Goal: Information Seeking & Learning: Learn about a topic

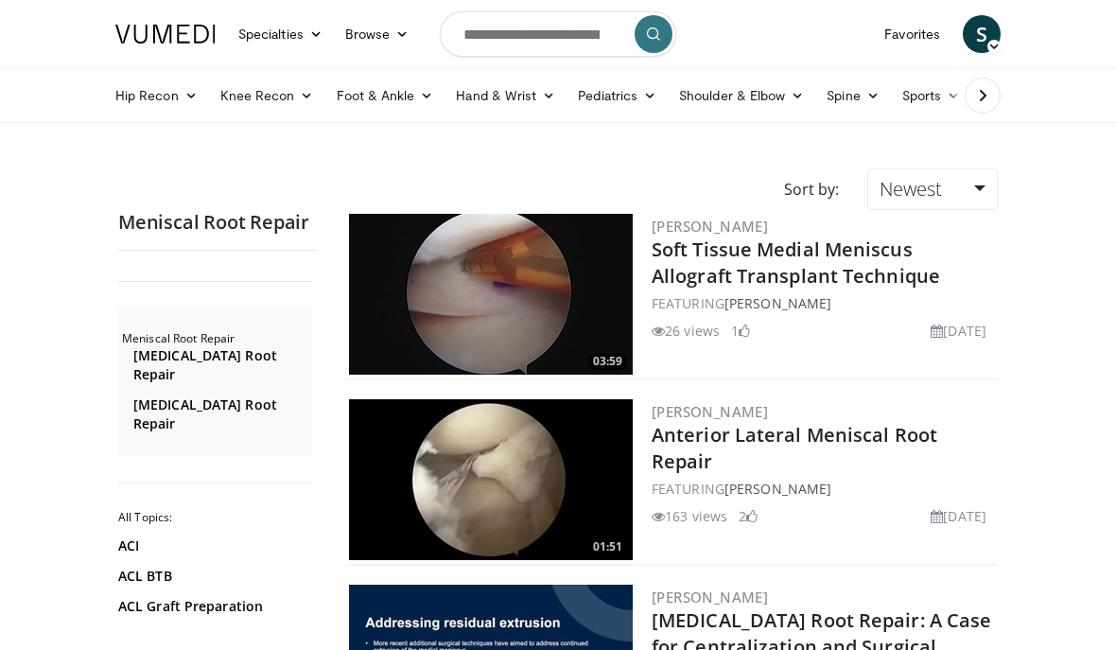
click at [758, 85] on link "Shoulder & Elbow" at bounding box center [742, 96] width 148 height 38
click at [726, 171] on link "Shoulder" at bounding box center [702, 170] width 225 height 30
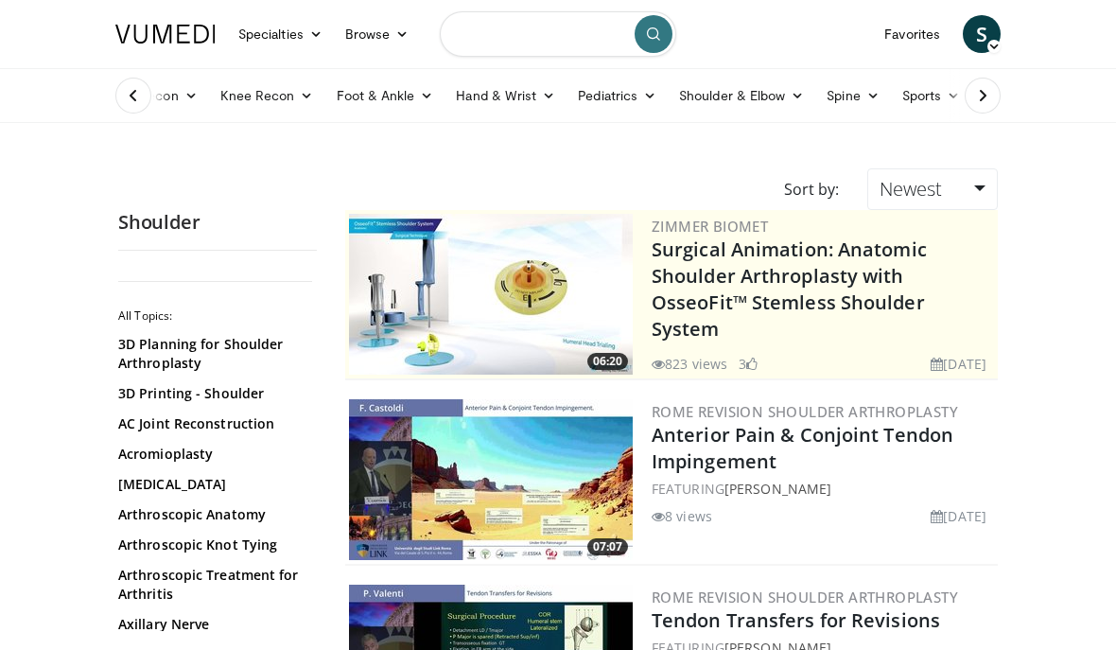
click at [591, 37] on input "Search topics, interventions" at bounding box center [558, 33] width 237 height 45
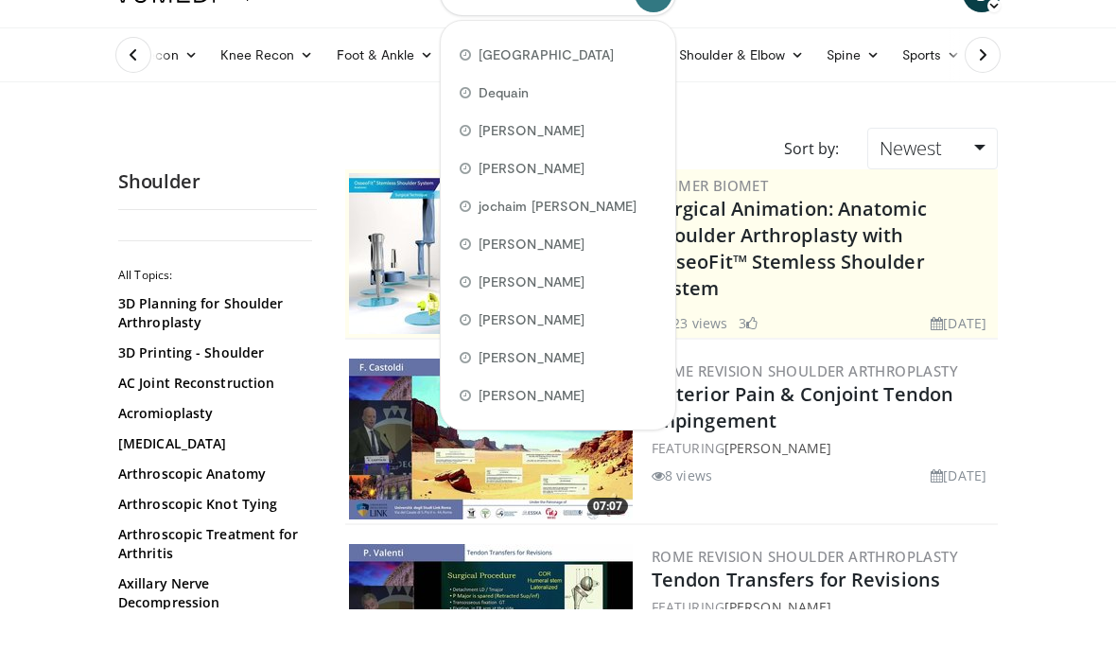
click at [593, 304] on div "George atwal" at bounding box center [558, 323] width 220 height 38
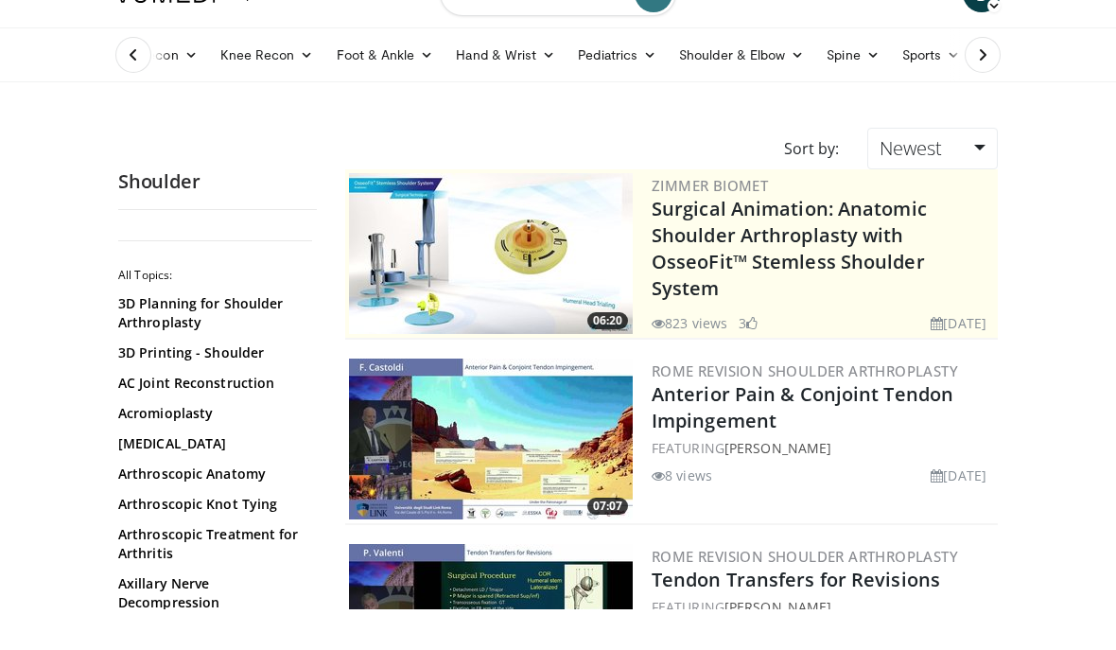
type input "**********"
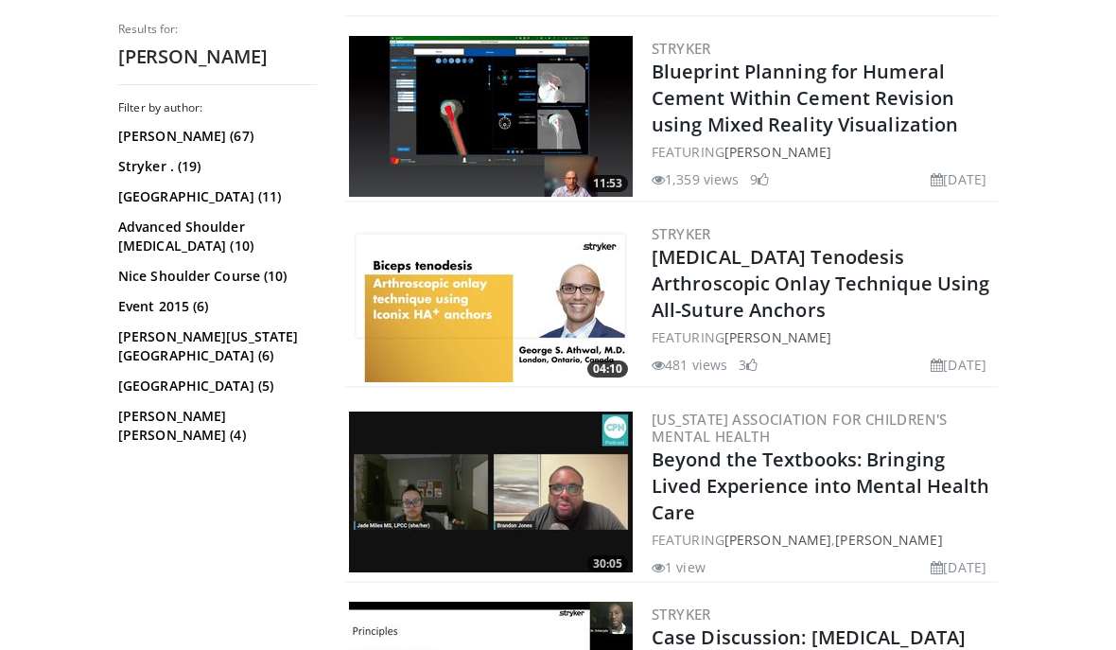
scroll to position [2502, 0]
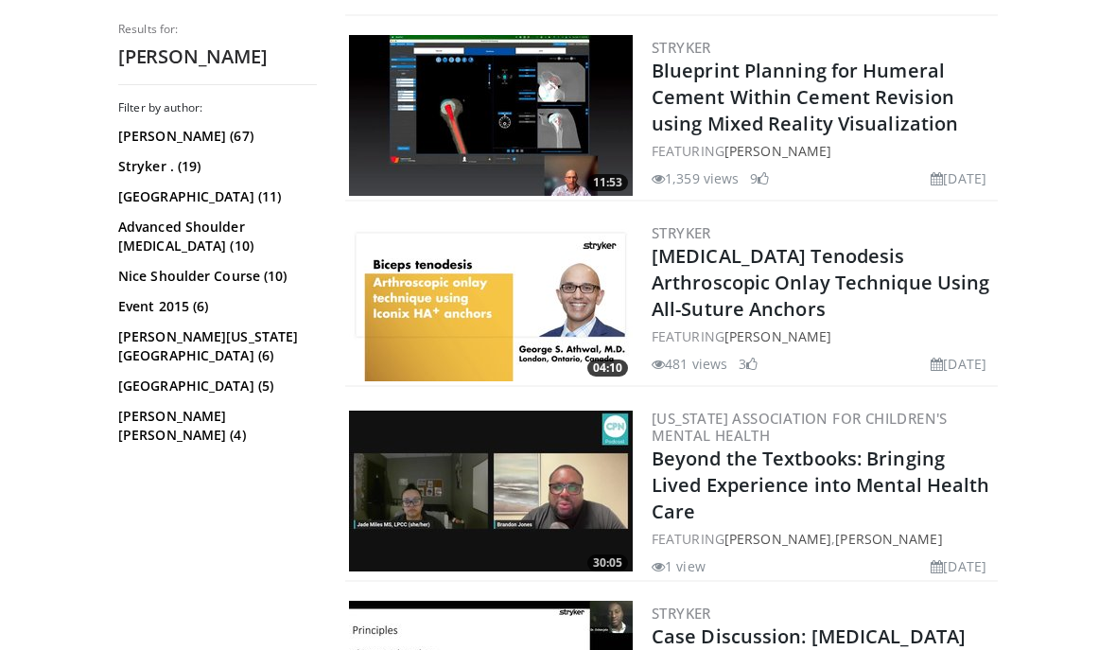
click at [902, 243] on link "Biceps Tenodesis Arthroscopic Onlay Technique Using All-Suture Anchors" at bounding box center [821, 282] width 338 height 79
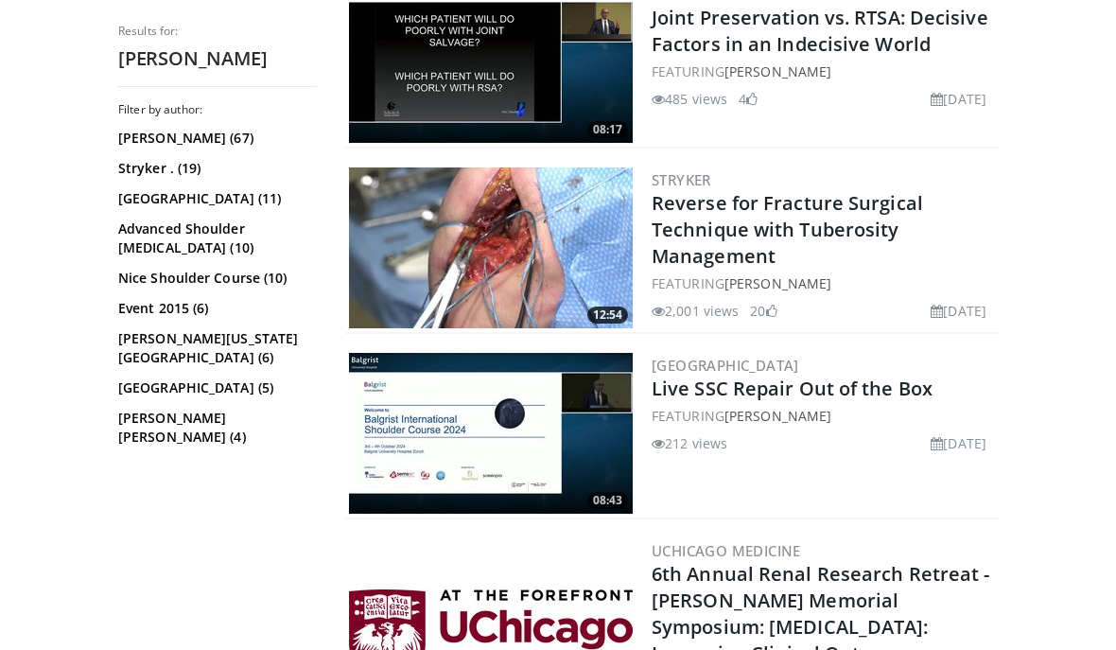
scroll to position [4275, 0]
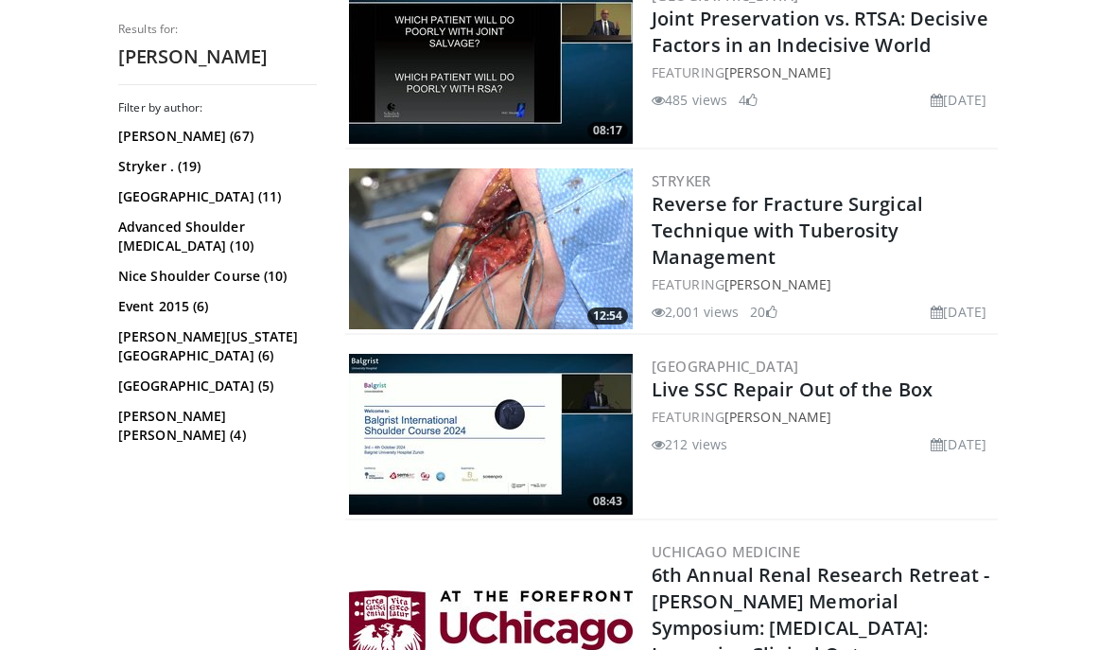
click at [808, 377] on link "Live SSC Repair Out of the Box" at bounding box center [792, 390] width 281 height 26
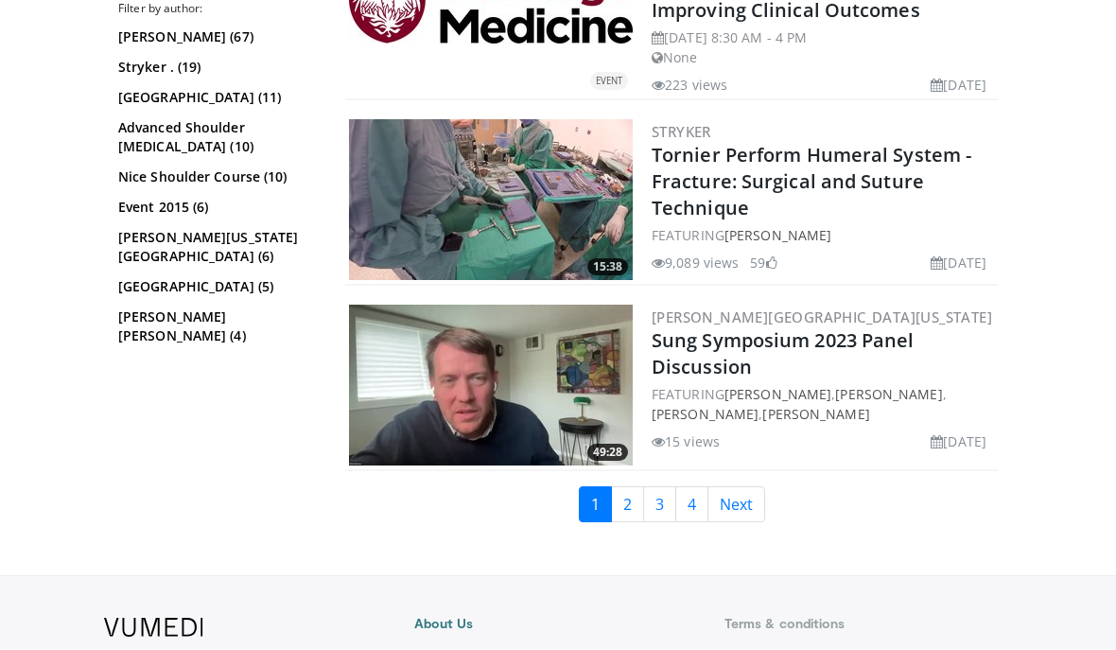
scroll to position [4917, 0]
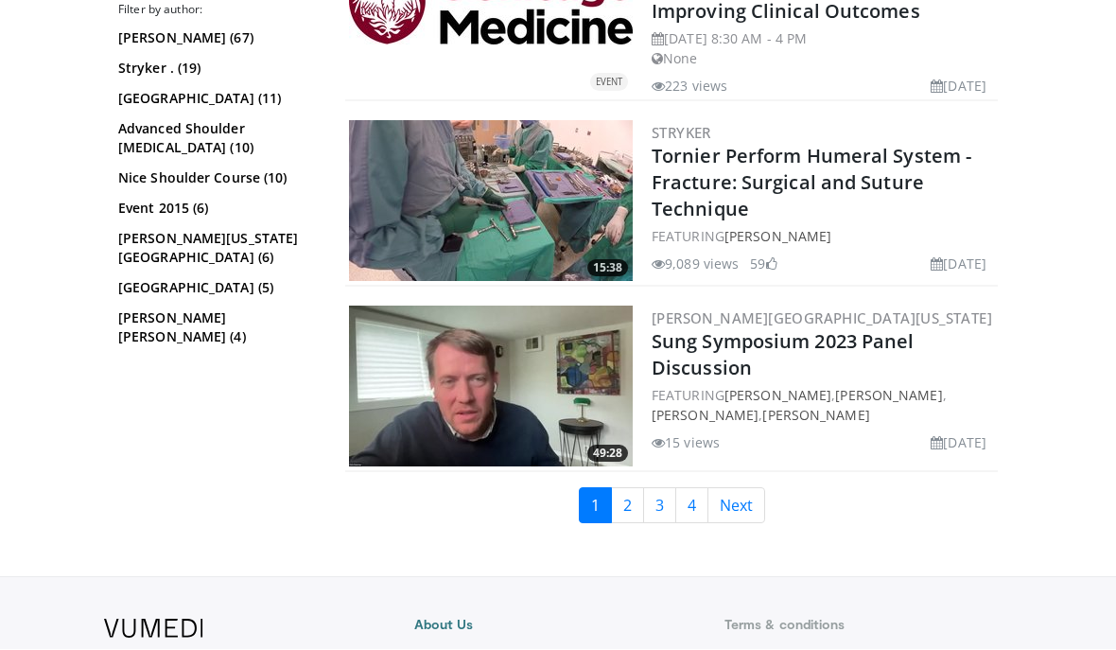
click at [631, 488] on link "2" at bounding box center [627, 506] width 33 height 36
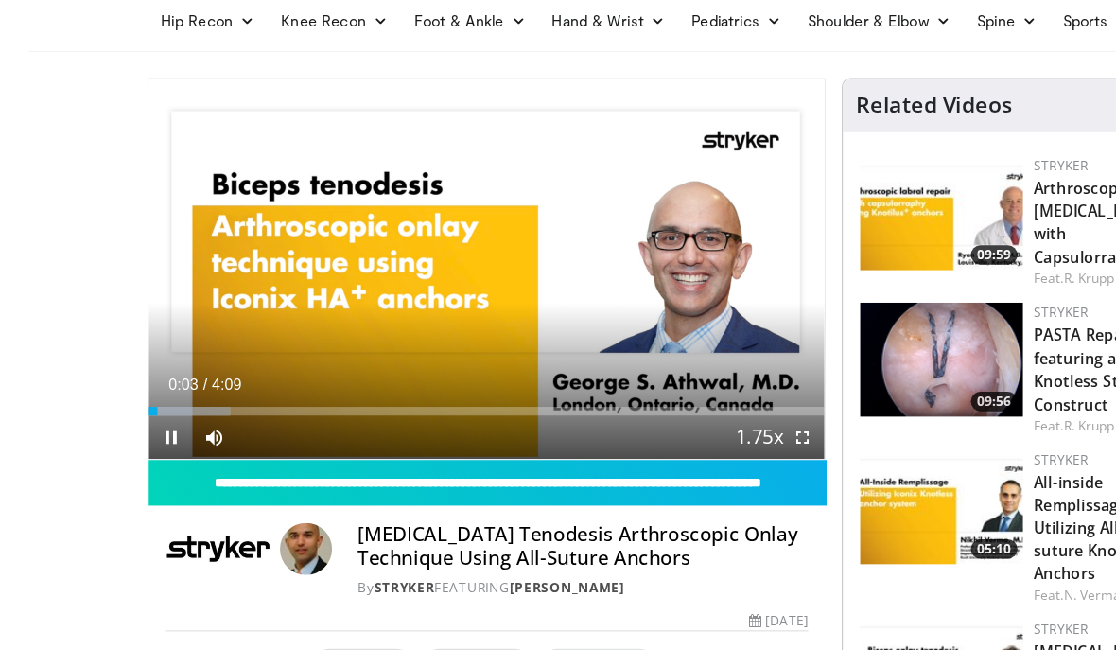
scroll to position [75, 0]
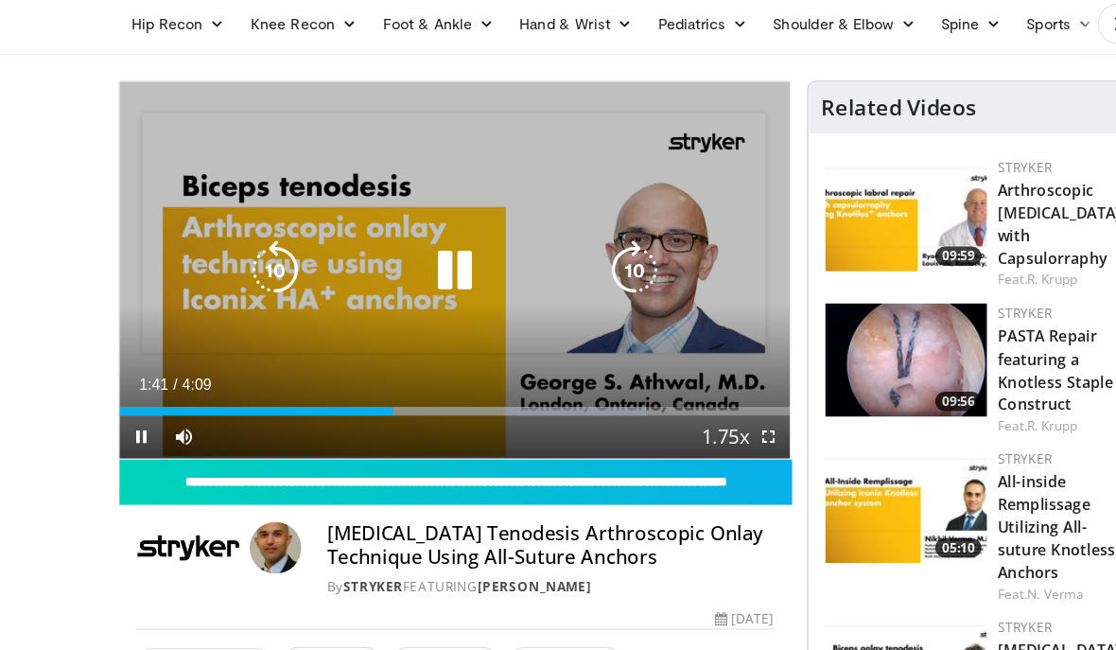
click at [413, 231] on icon "Video Player" at bounding box center [399, 237] width 53 height 53
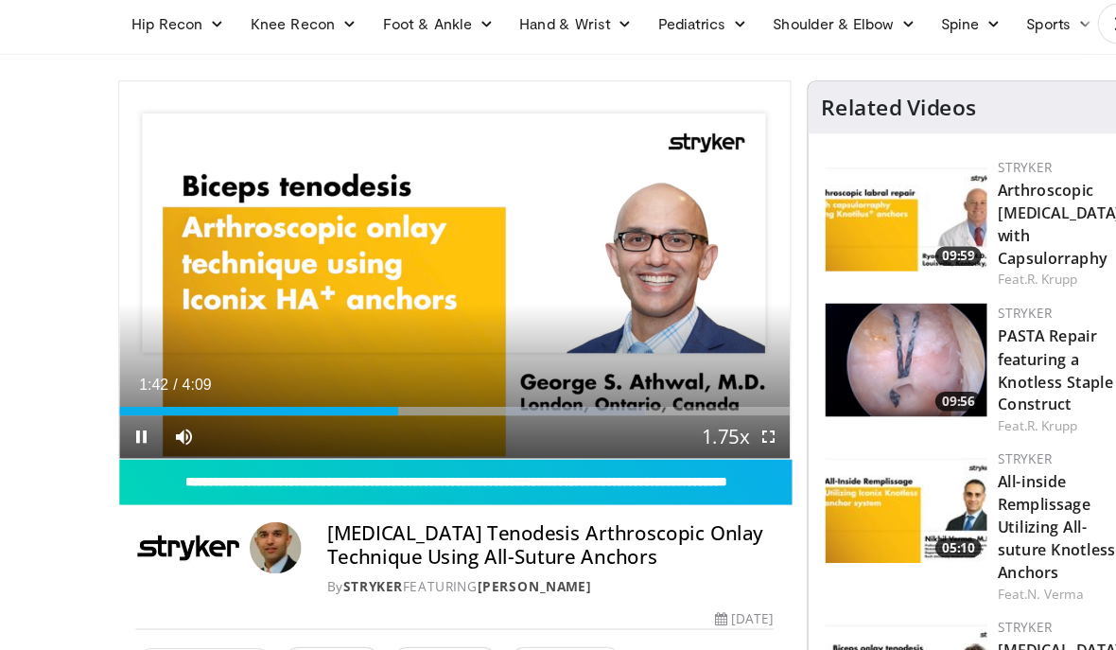
click at [657, 358] on div "Progress Bar" at bounding box center [550, 362] width 290 height 8
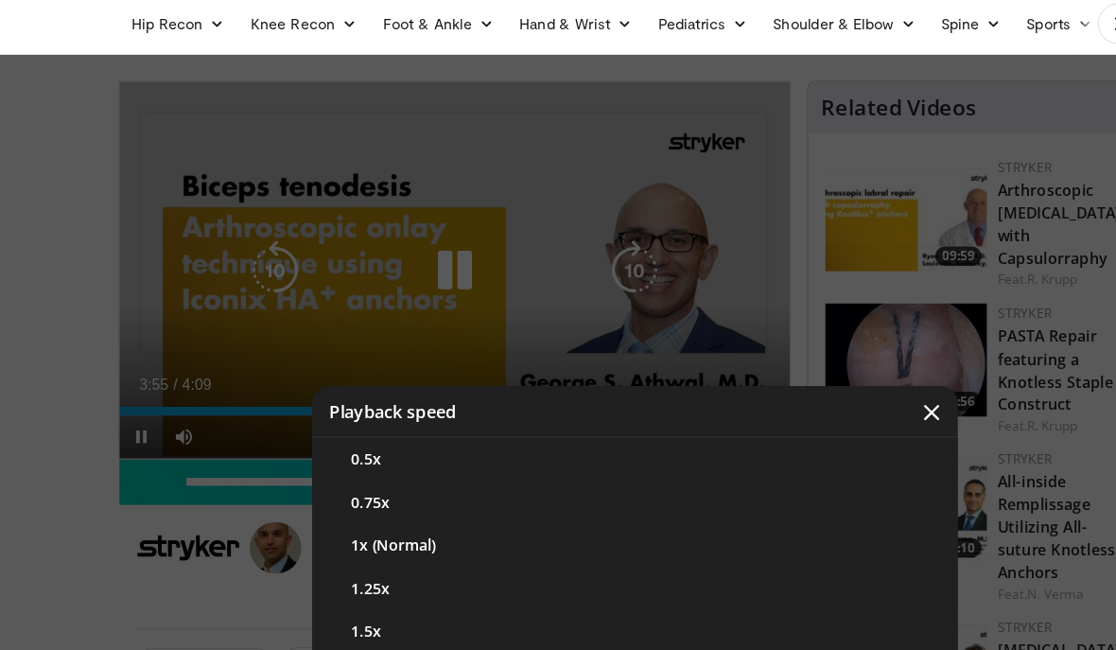
click at [485, 471] on button "1x (Normal)" at bounding box center [558, 480] width 568 height 38
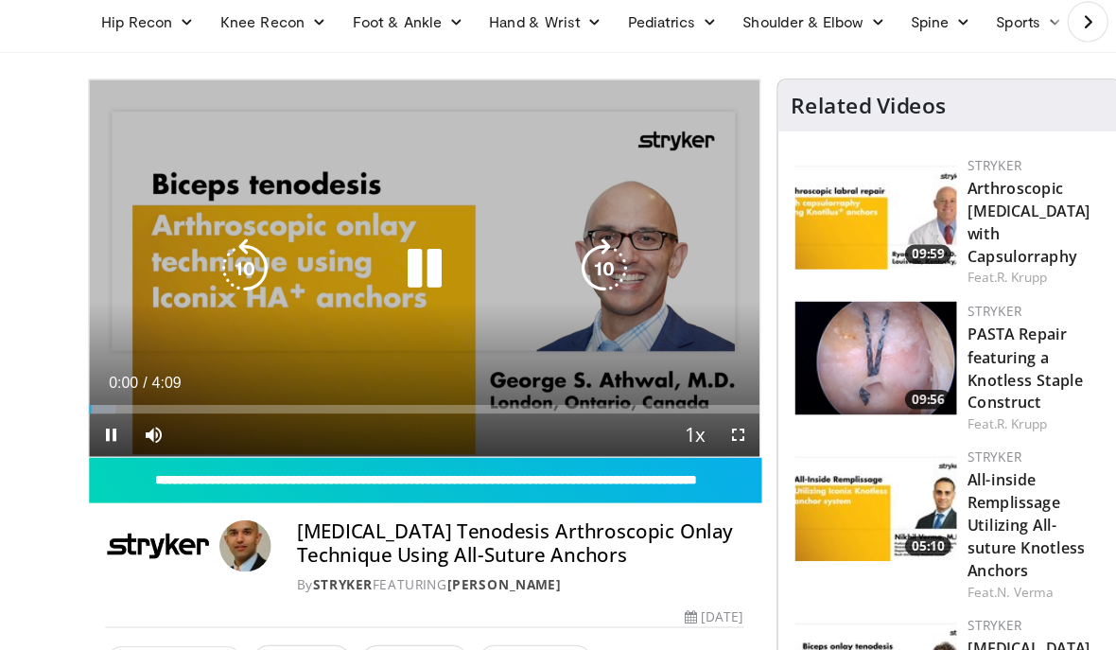
scroll to position [74, 0]
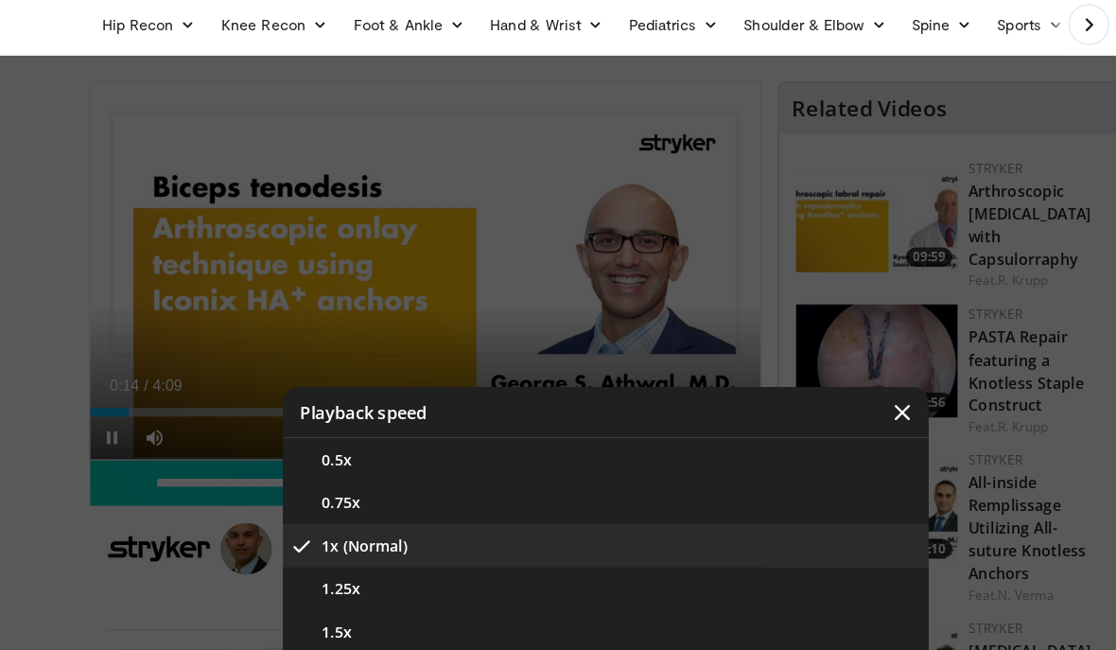
click at [640, 531] on button "1.25x" at bounding box center [558, 518] width 568 height 38
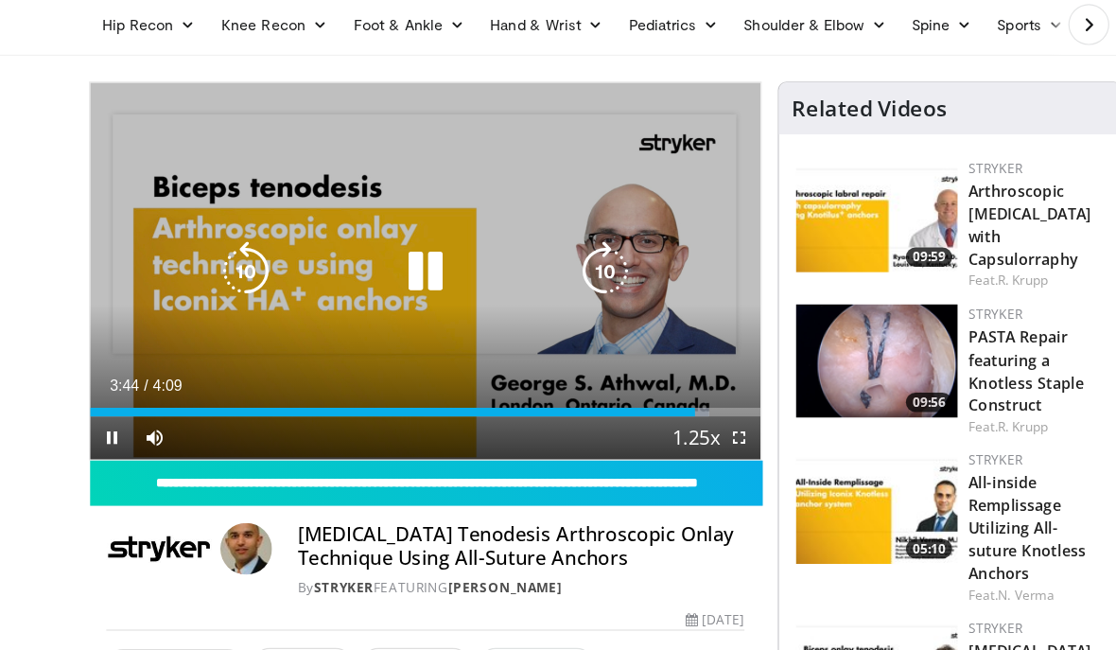
click at [216, 237] on icon "Video Player" at bounding box center [242, 238] width 53 height 53
click at [216, 238] on icon "Video Player" at bounding box center [242, 238] width 53 height 53
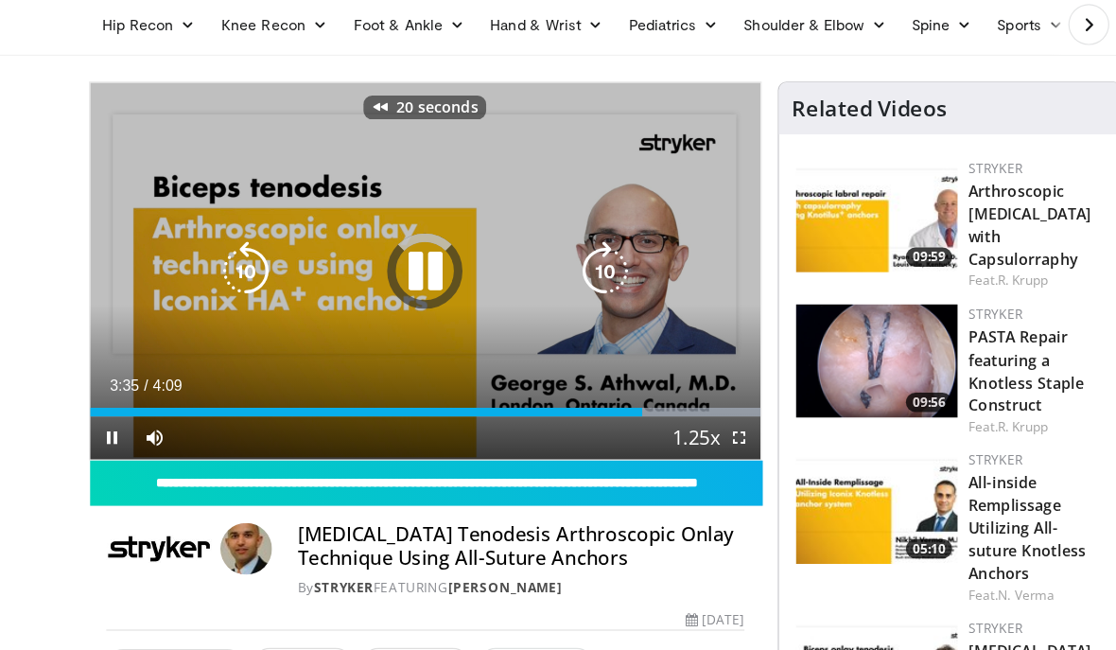
click at [216, 236] on icon "Video Player" at bounding box center [242, 238] width 53 height 53
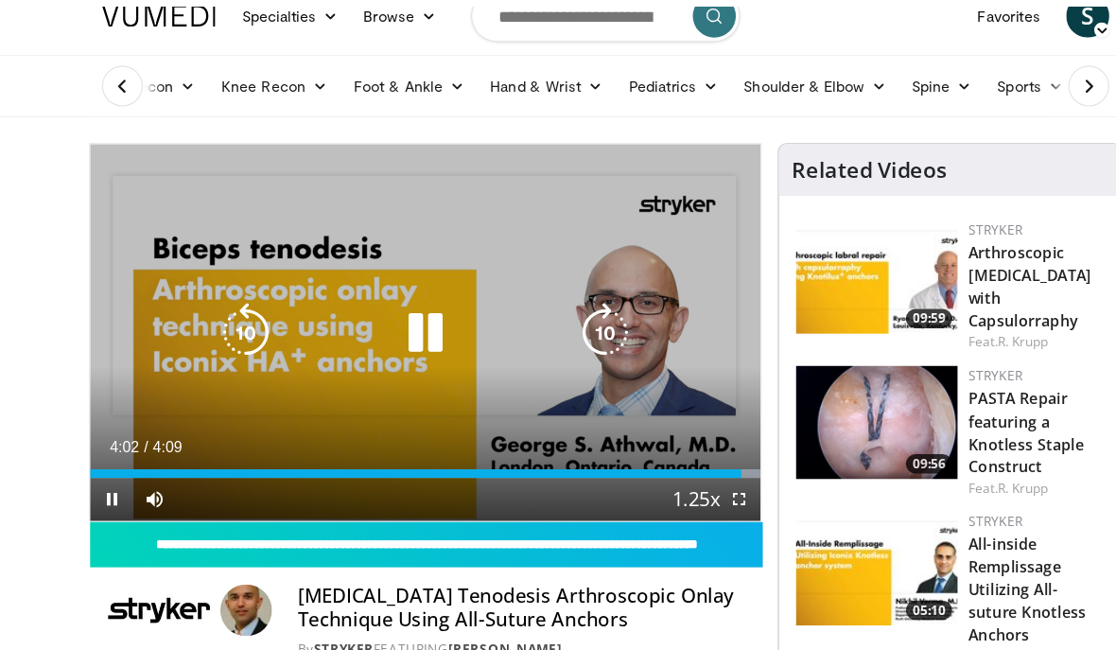
scroll to position [0, 0]
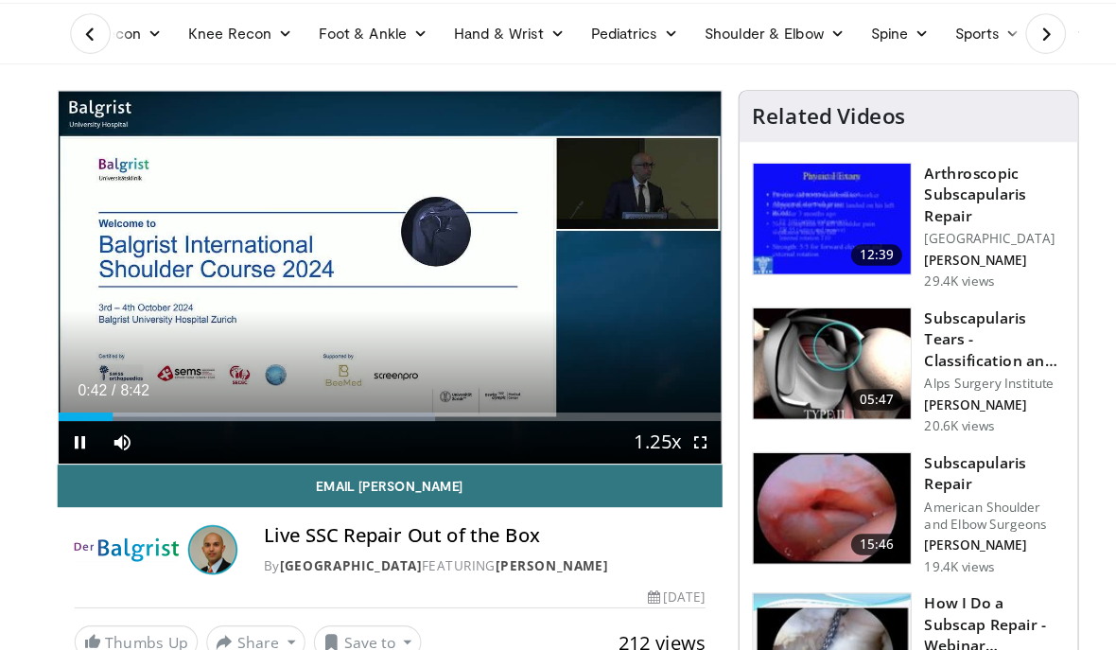
scroll to position [64, 0]
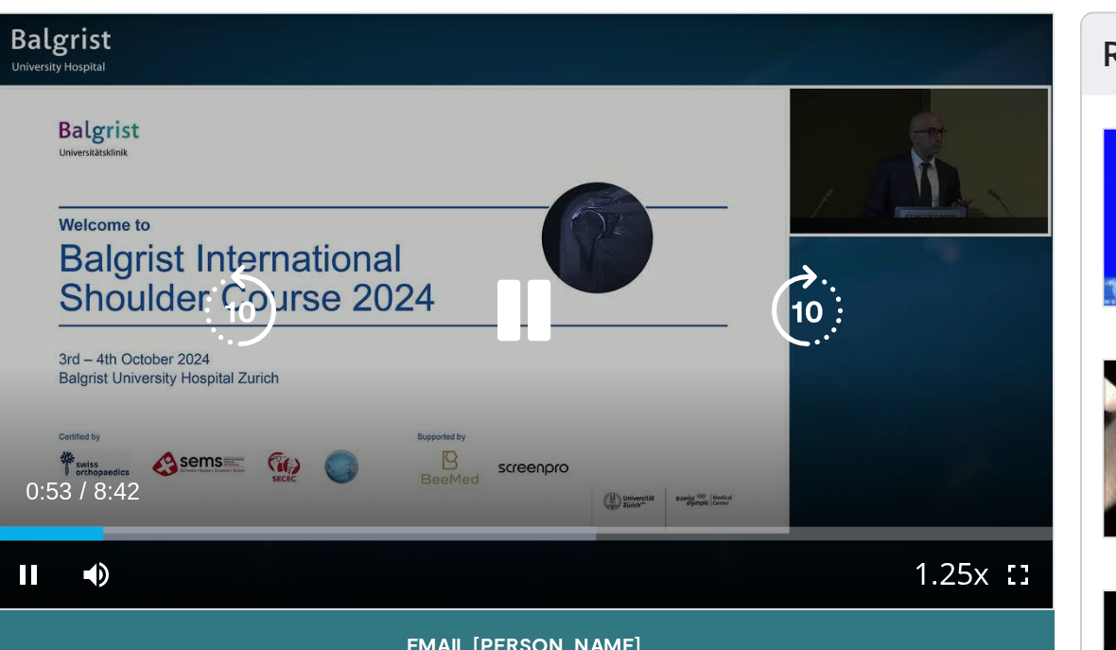
click at [214, 368] on div "Progress Bar" at bounding box center [275, 372] width 332 height 8
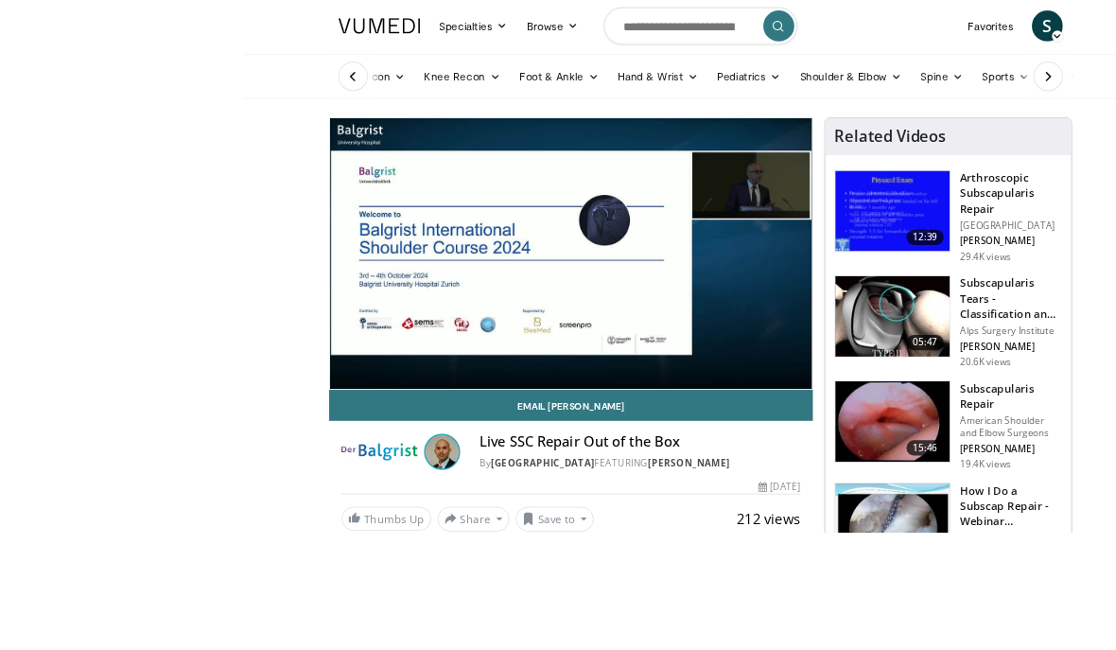
scroll to position [0, 0]
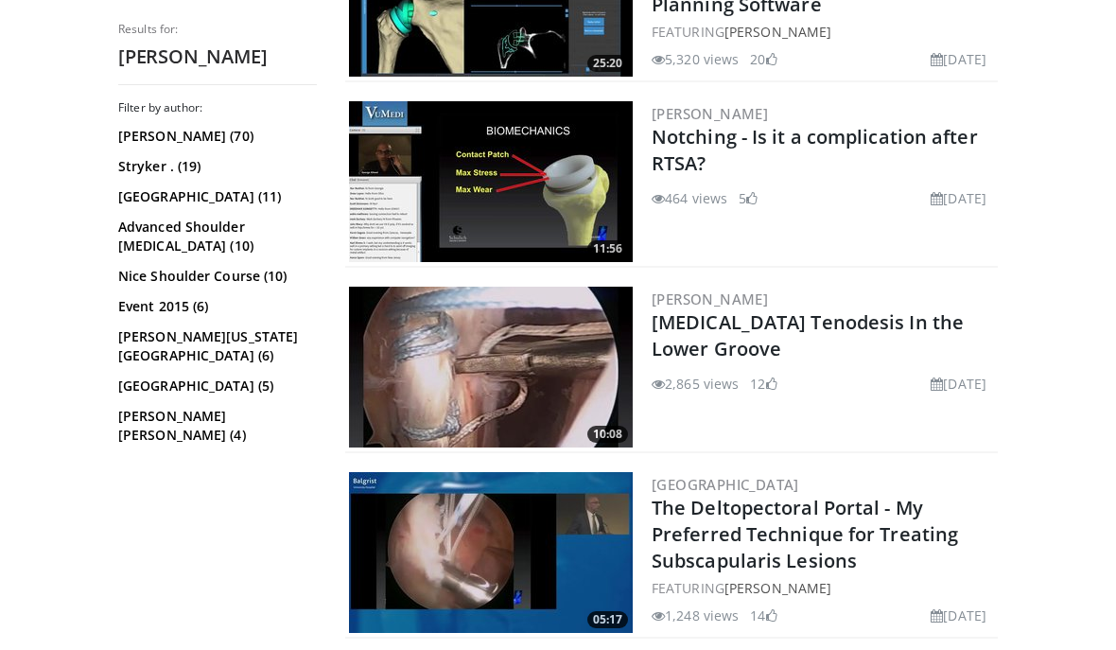
scroll to position [3643, 0]
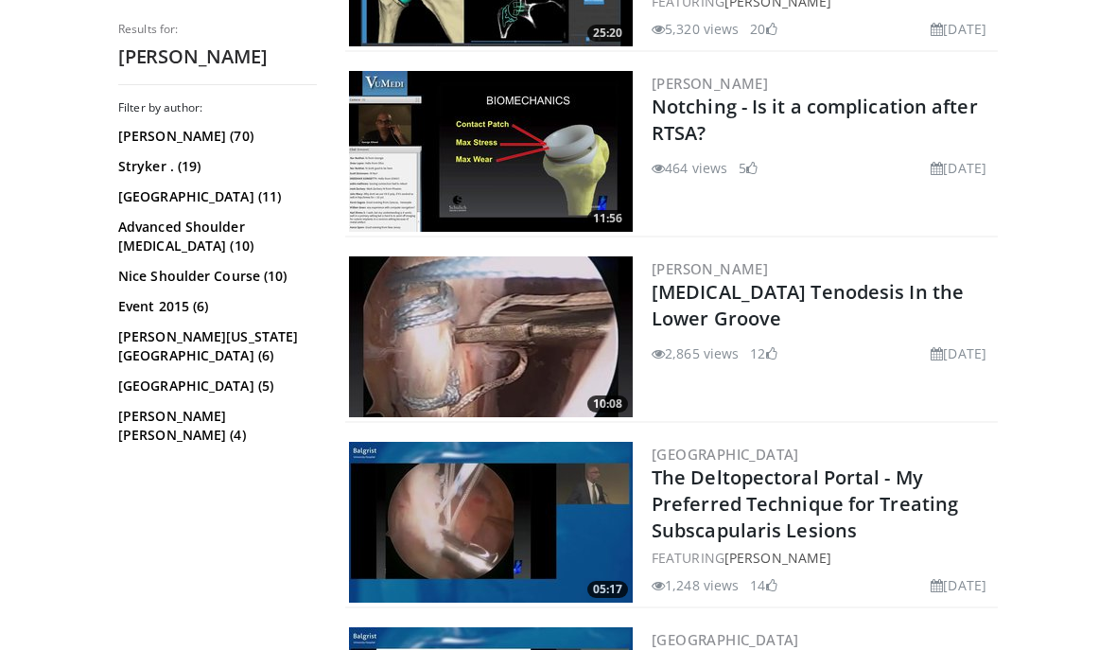
click at [852, 279] on link "[MEDICAL_DATA] Tenodesis In the Lower Groove" at bounding box center [808, 305] width 312 height 52
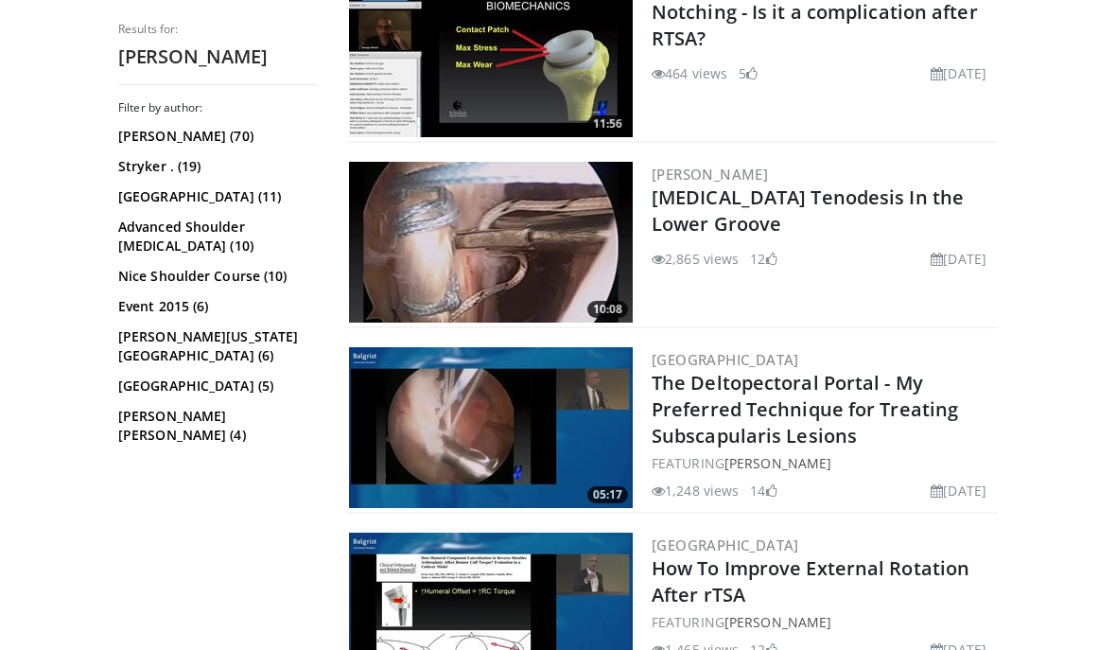
scroll to position [3716, 0]
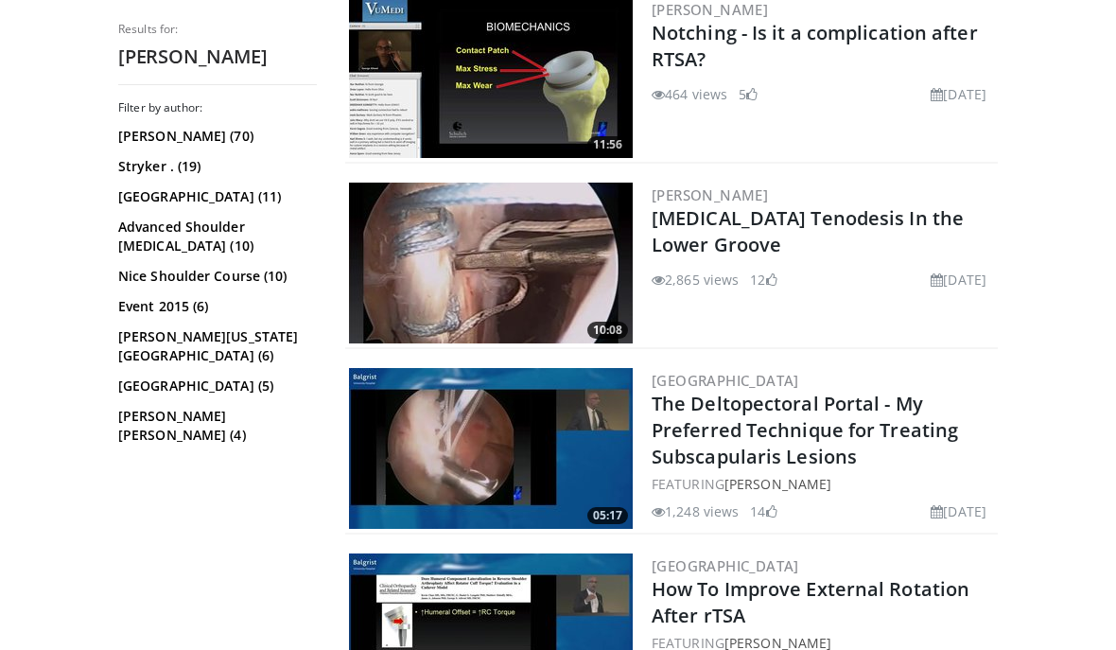
click at [862, 391] on link "The Deltopectoral Portal - My Preferred Technique for Treating Subscapularis Le…" at bounding box center [805, 430] width 307 height 79
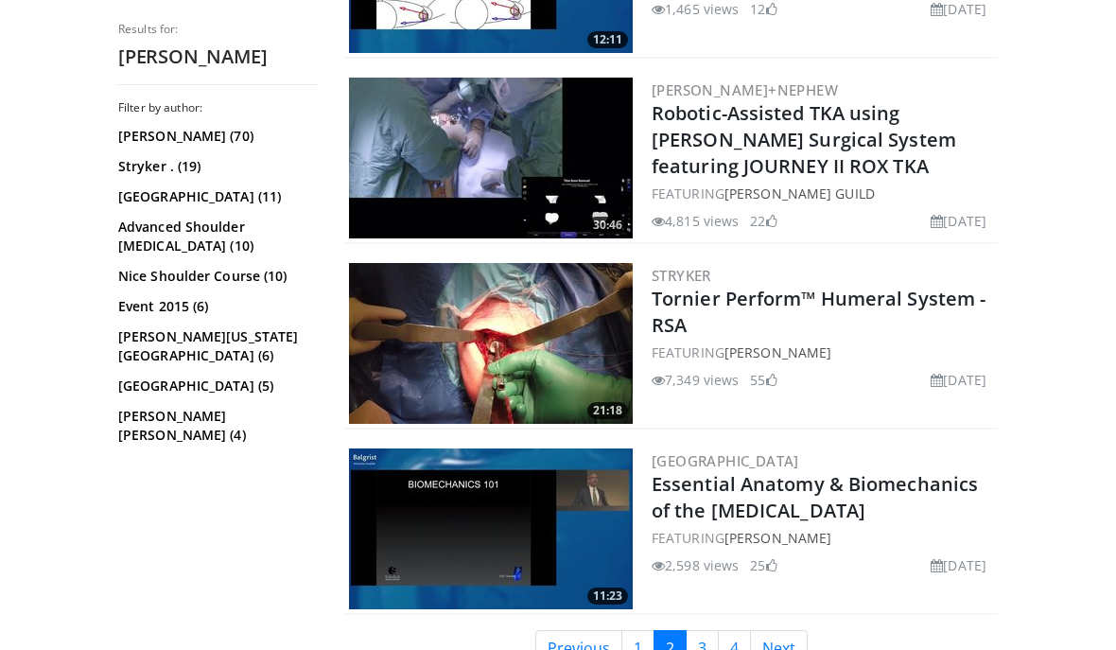
scroll to position [4415, 0]
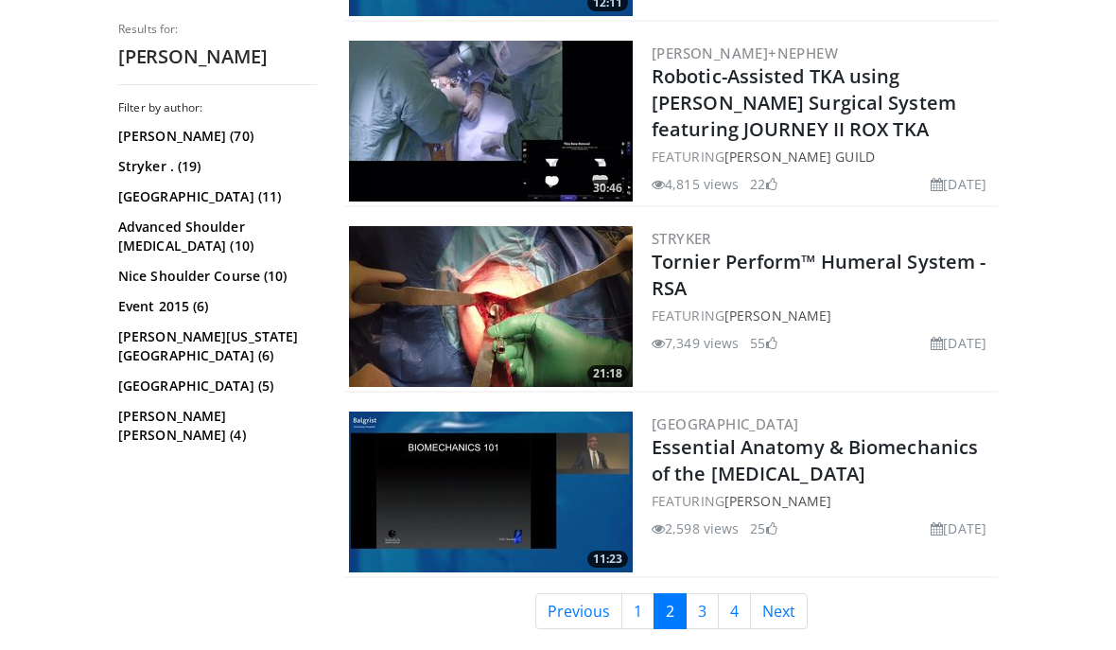
click at [892, 434] on link "Essential Anatomy & Biomechanics of the Rotator Cuff" at bounding box center [815, 460] width 326 height 52
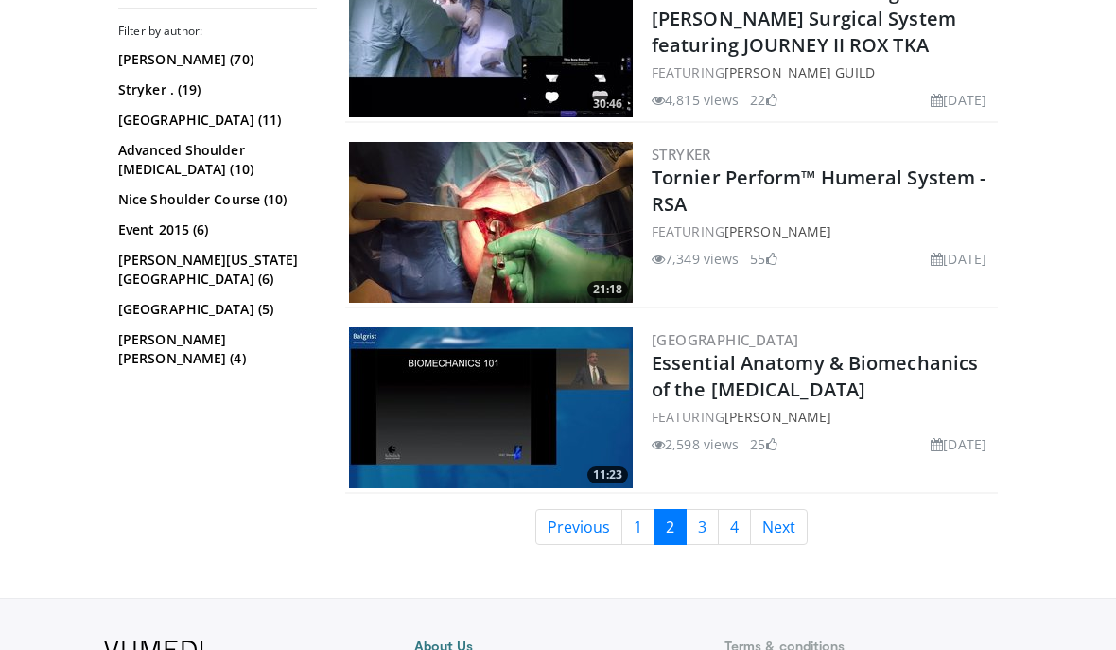
scroll to position [4498, 0]
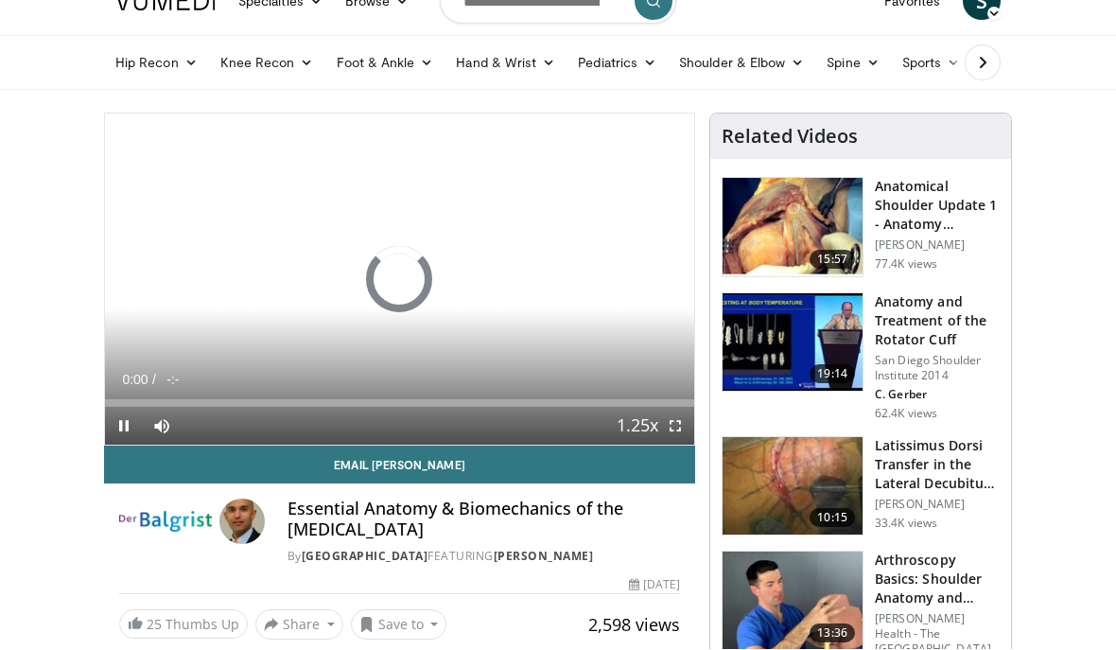
scroll to position [33, 0]
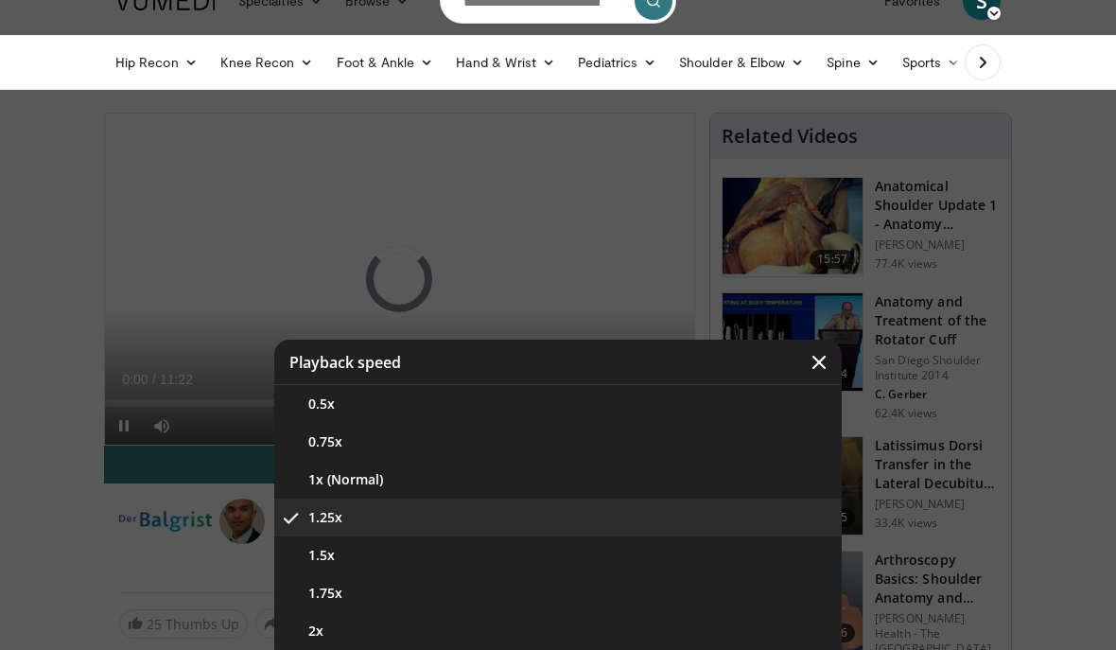
click at [712, 567] on button "1.5x" at bounding box center [558, 555] width 568 height 38
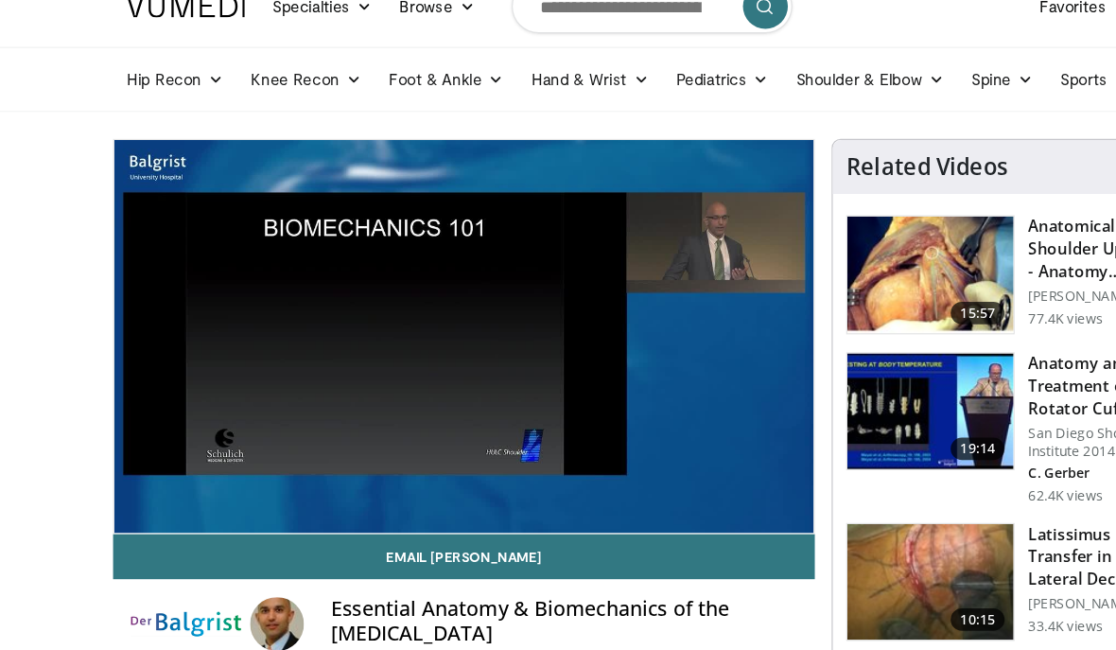
scroll to position [27, 0]
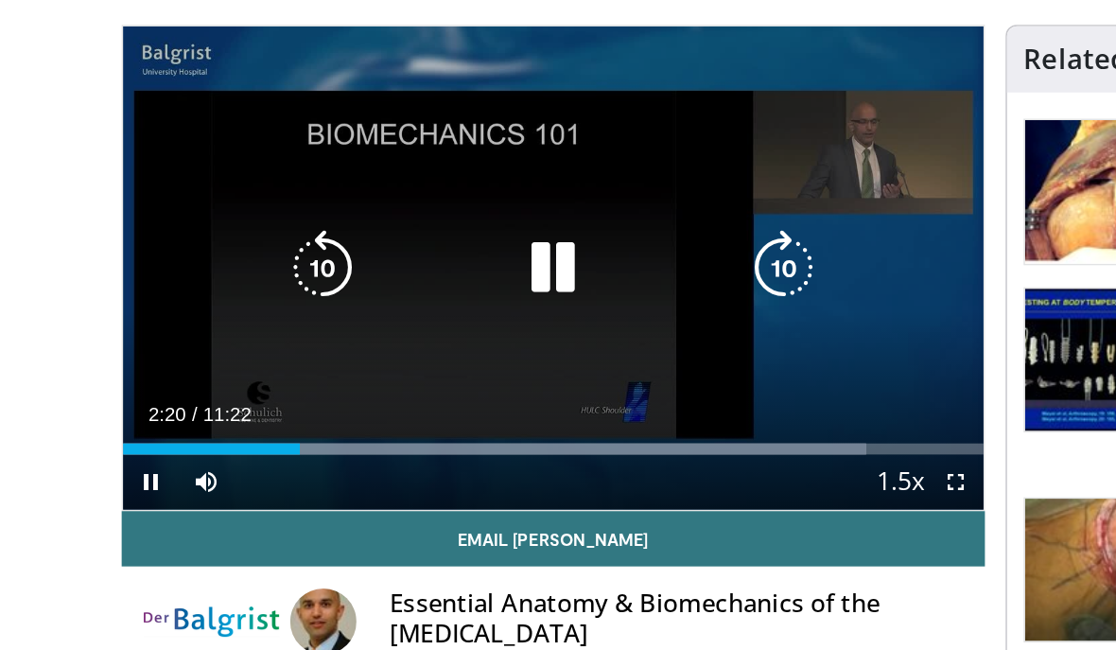
click at [216, 203] on icon "Video Player" at bounding box center [242, 229] width 53 height 53
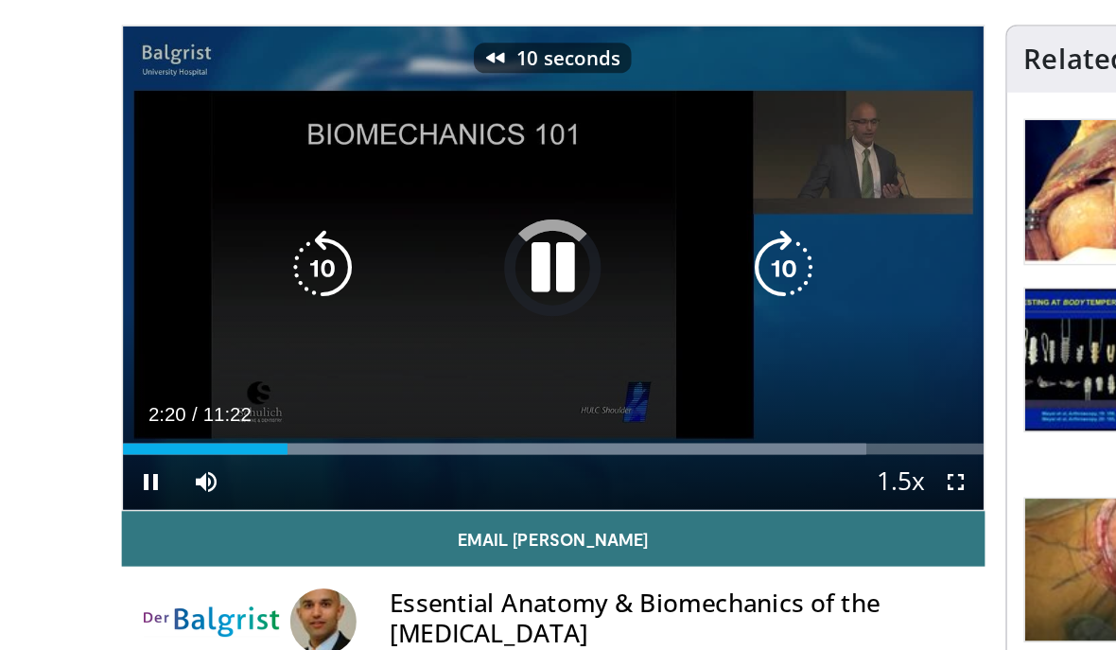
click at [222, 203] on icon "Video Player" at bounding box center [242, 229] width 53 height 53
click at [226, 203] on icon "Video Player" at bounding box center [242, 229] width 53 height 53
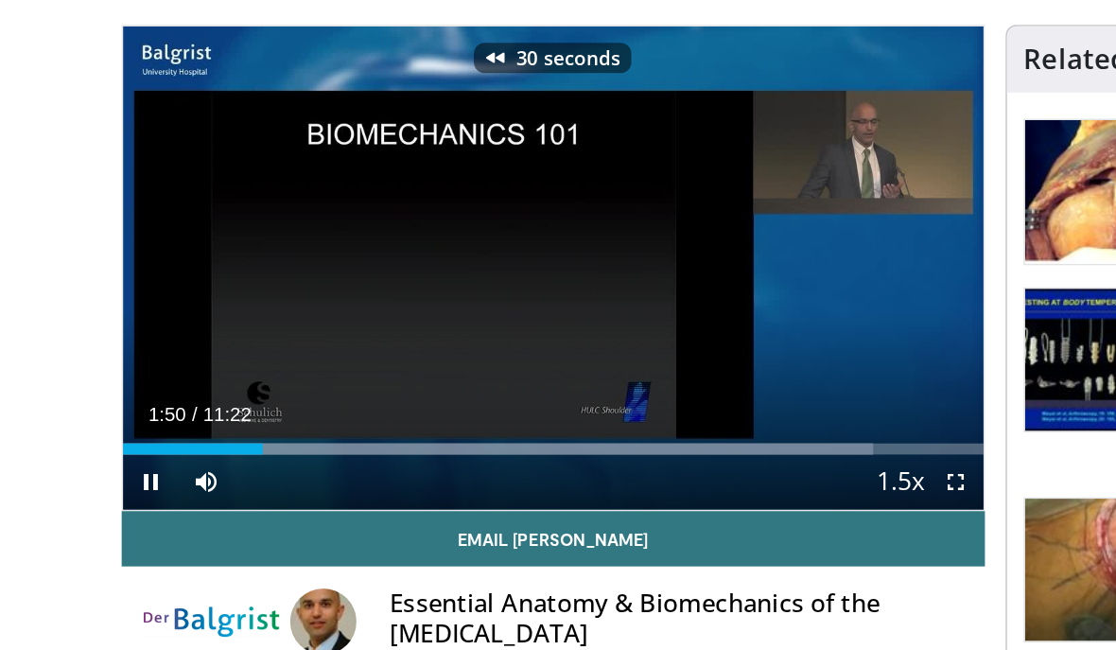
click at [123, 215] on div "30 seconds Tap to unmute" at bounding box center [399, 229] width 589 height 331
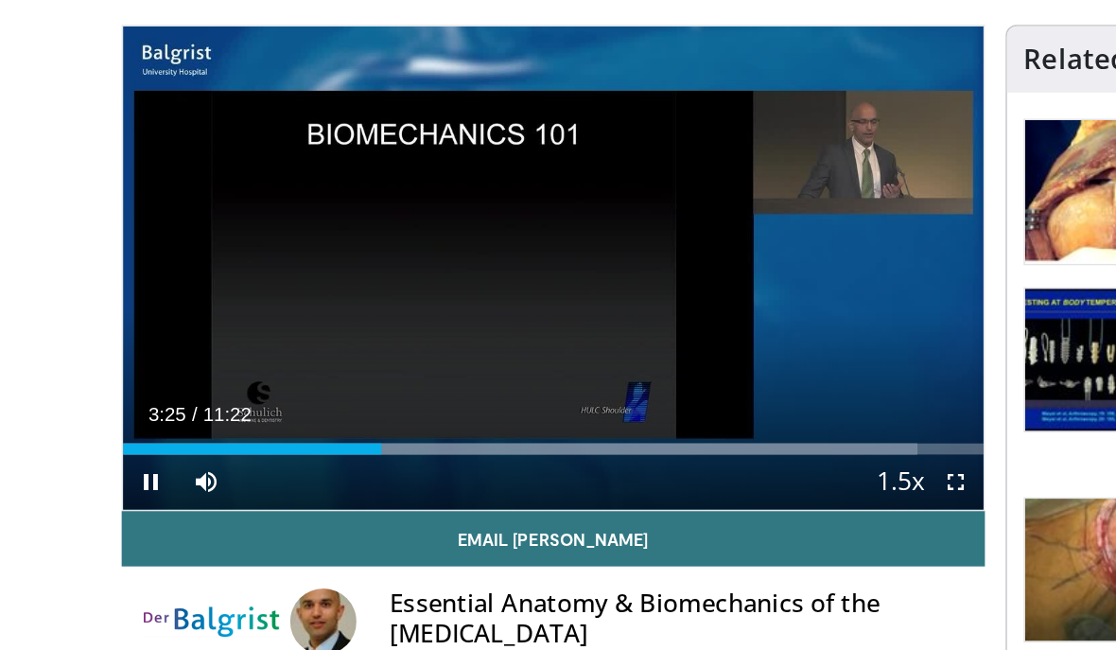
click at [181, 162] on div "30 seconds Tap to unmute" at bounding box center [399, 229] width 589 height 331
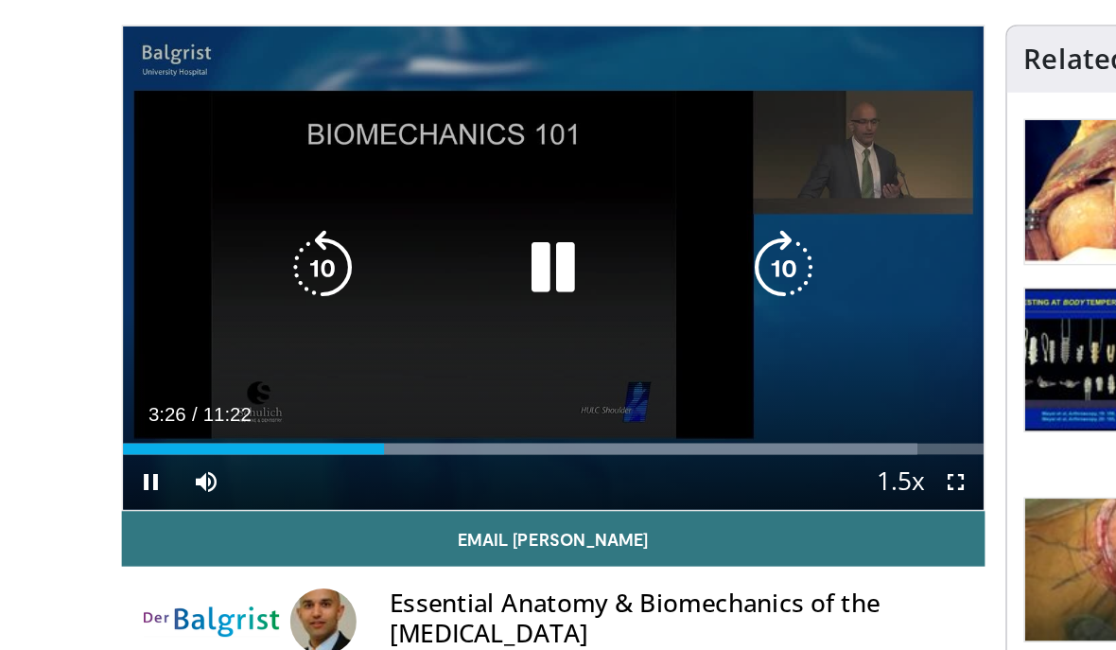
click at [223, 203] on icon "Video Player" at bounding box center [242, 229] width 53 height 53
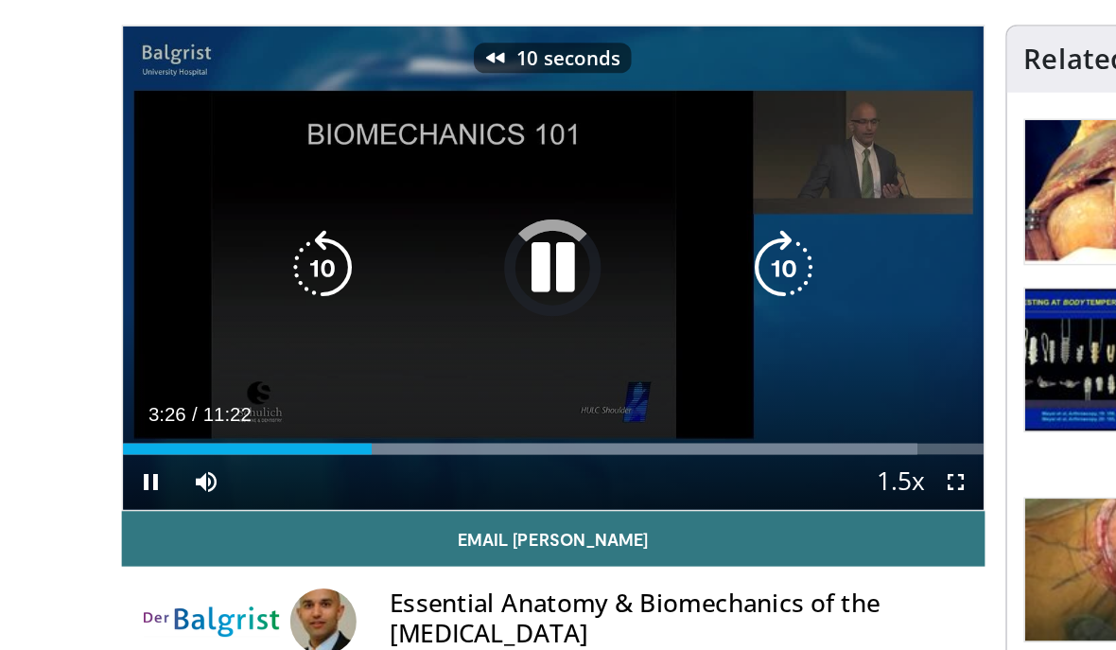
click at [224, 203] on icon "Video Player" at bounding box center [242, 229] width 53 height 53
click at [227, 203] on icon "Video Player" at bounding box center [242, 229] width 53 height 53
click at [224, 203] on icon "Video Player" at bounding box center [242, 229] width 53 height 53
click at [225, 203] on icon "Video Player" at bounding box center [242, 229] width 53 height 53
click at [229, 203] on icon "Video Player" at bounding box center [242, 229] width 53 height 53
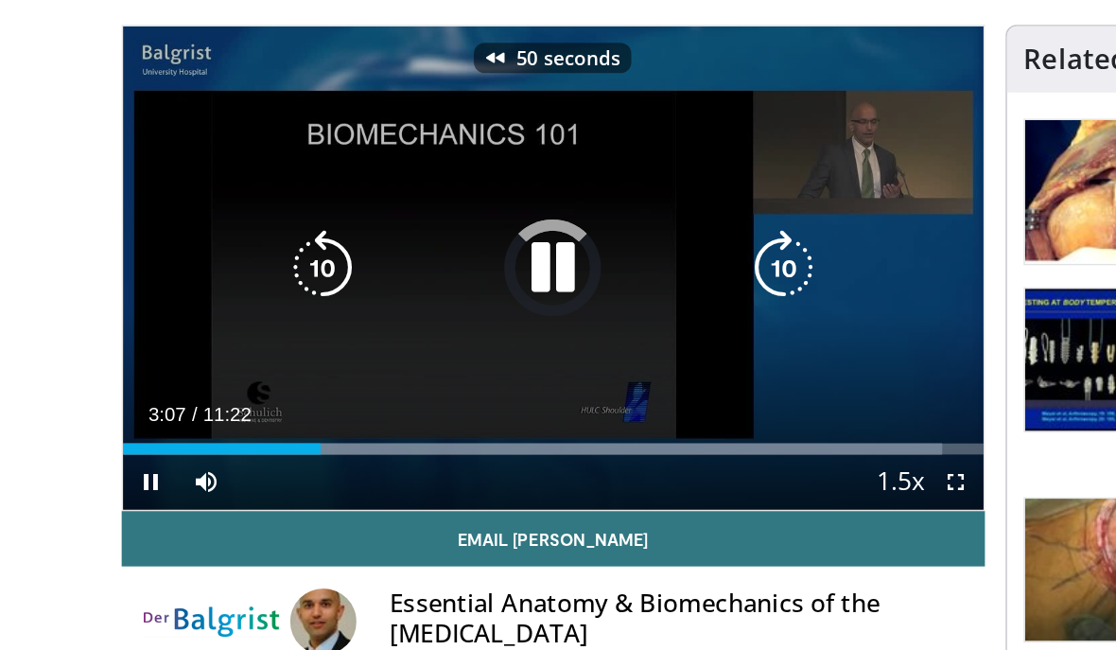
click at [225, 203] on icon "Video Player" at bounding box center [242, 229] width 53 height 53
click at [230, 203] on icon "Video Player" at bounding box center [242, 229] width 53 height 53
click at [231, 203] on icon "Video Player" at bounding box center [242, 229] width 53 height 53
click at [227, 203] on icon "Video Player" at bounding box center [242, 229] width 53 height 53
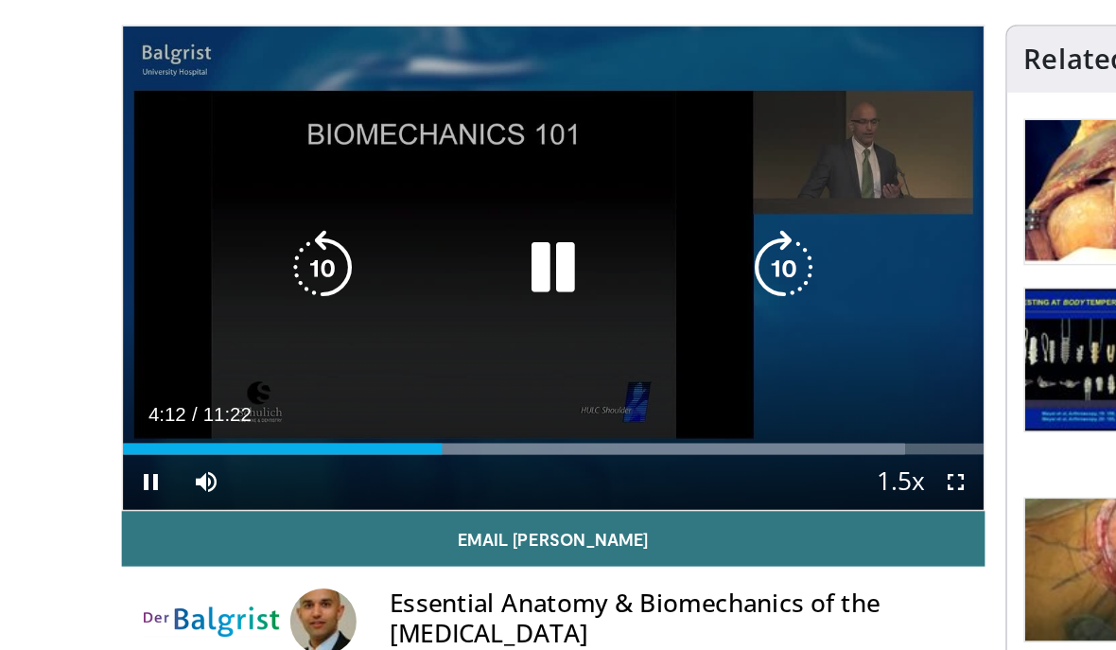
click at [373, 203] on icon "Video Player" at bounding box center [399, 229] width 53 height 53
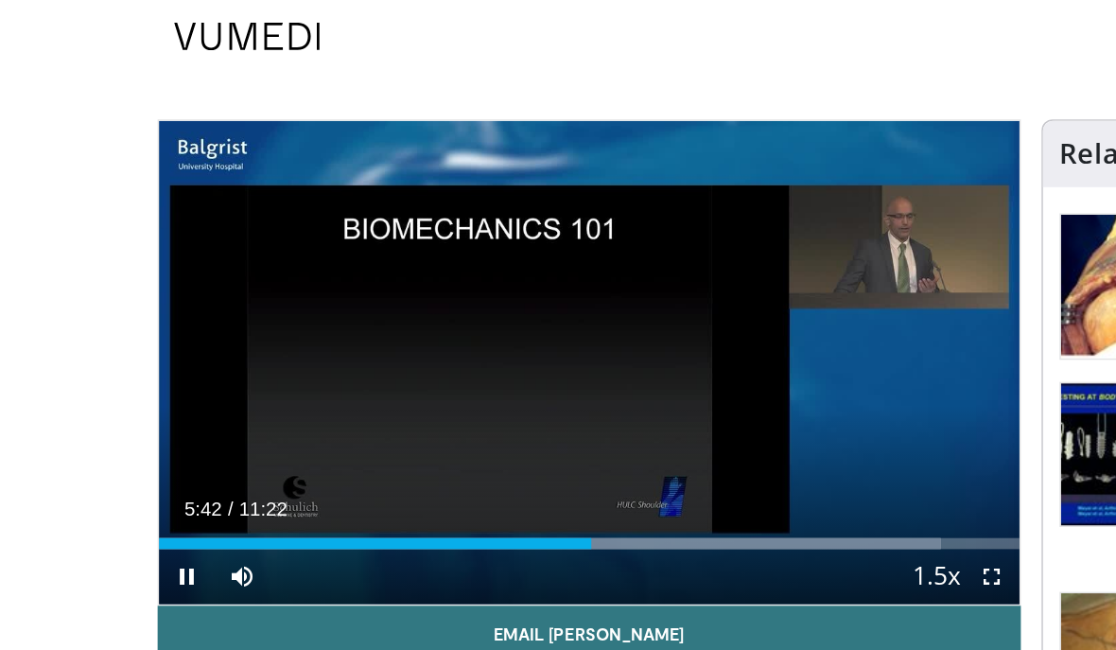
scroll to position [0, 0]
